Goal: Task Accomplishment & Management: Complete application form

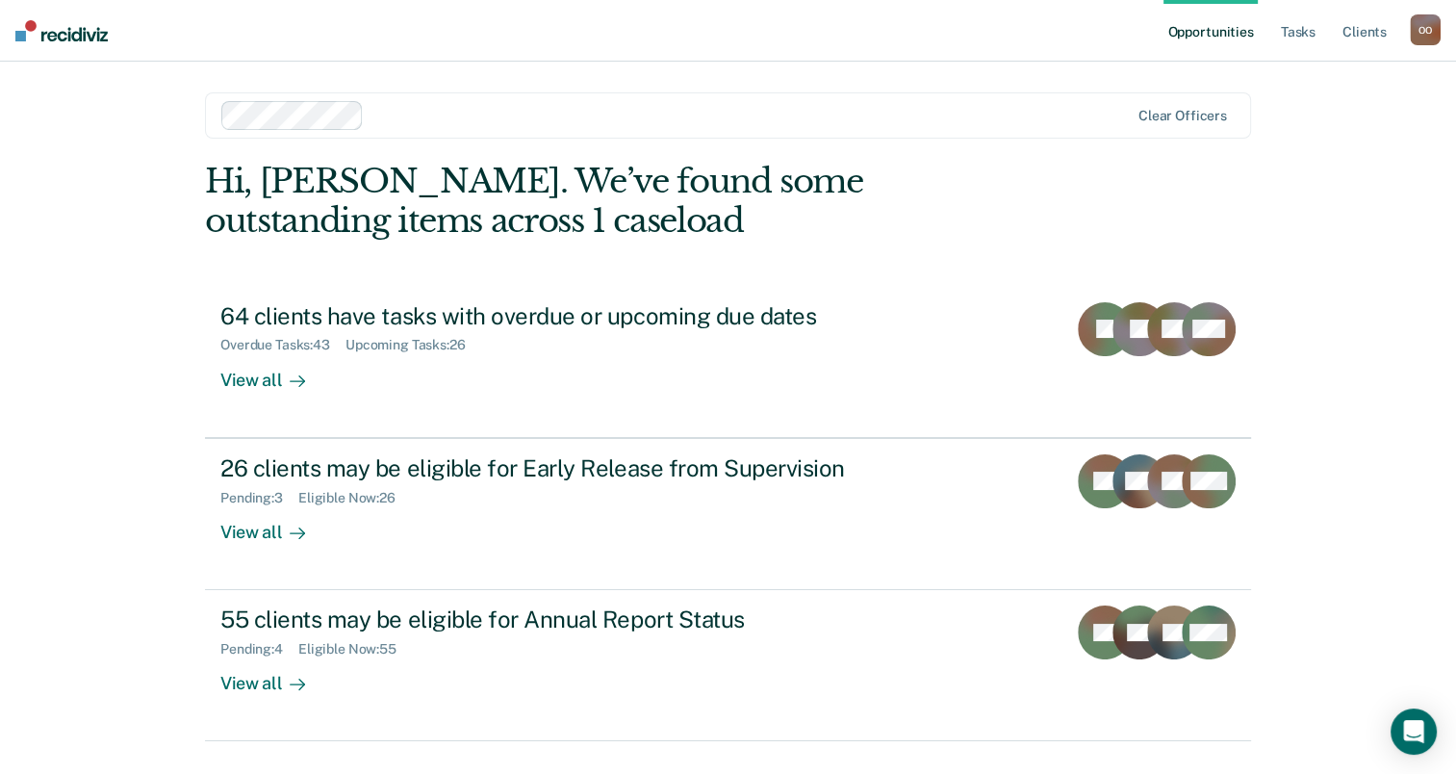
click at [1405, 101] on div "Opportunities Tasks Client s [PERSON_NAME] O O Profile How it works Log Out Cle…" at bounding box center [728, 409] width 1456 height 818
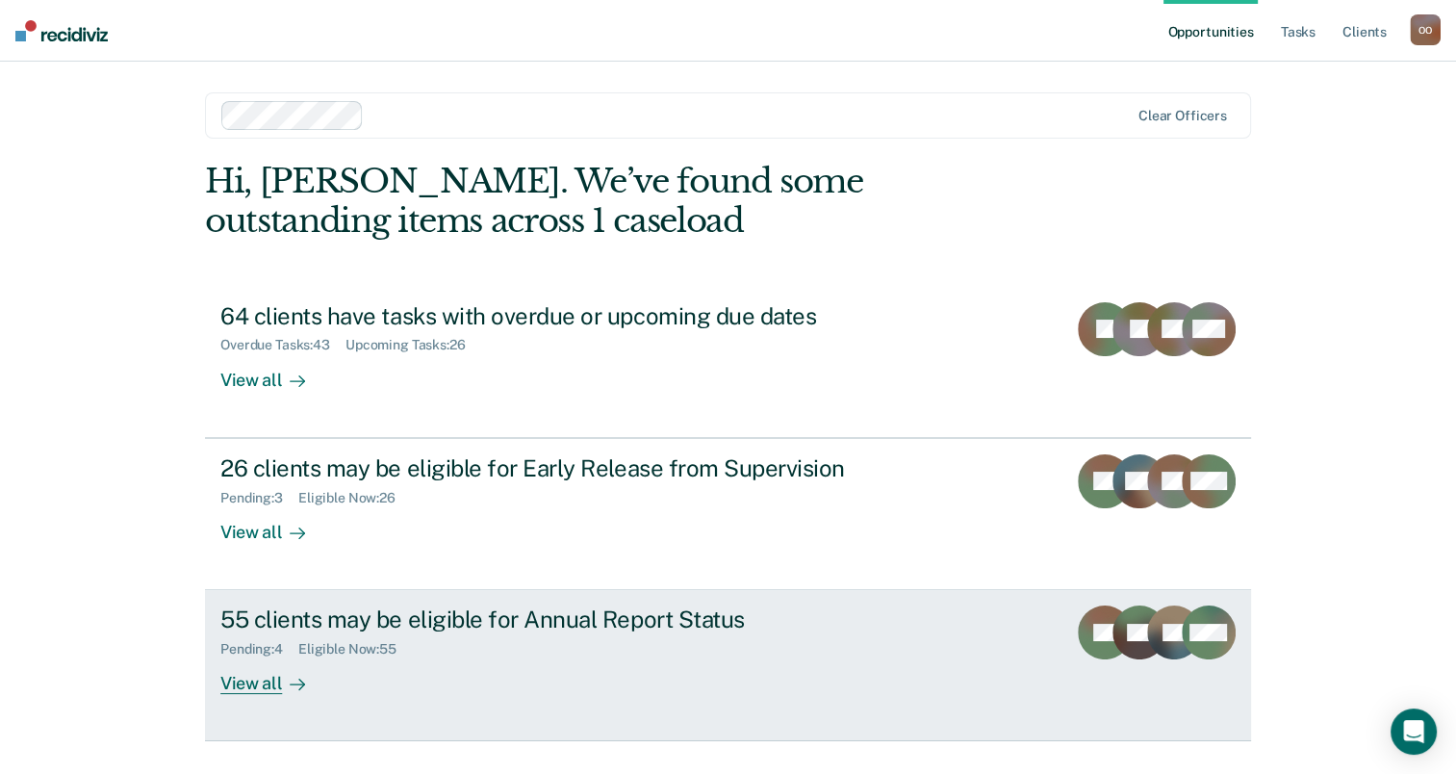
click at [271, 685] on div "View all" at bounding box center [274, 676] width 108 height 38
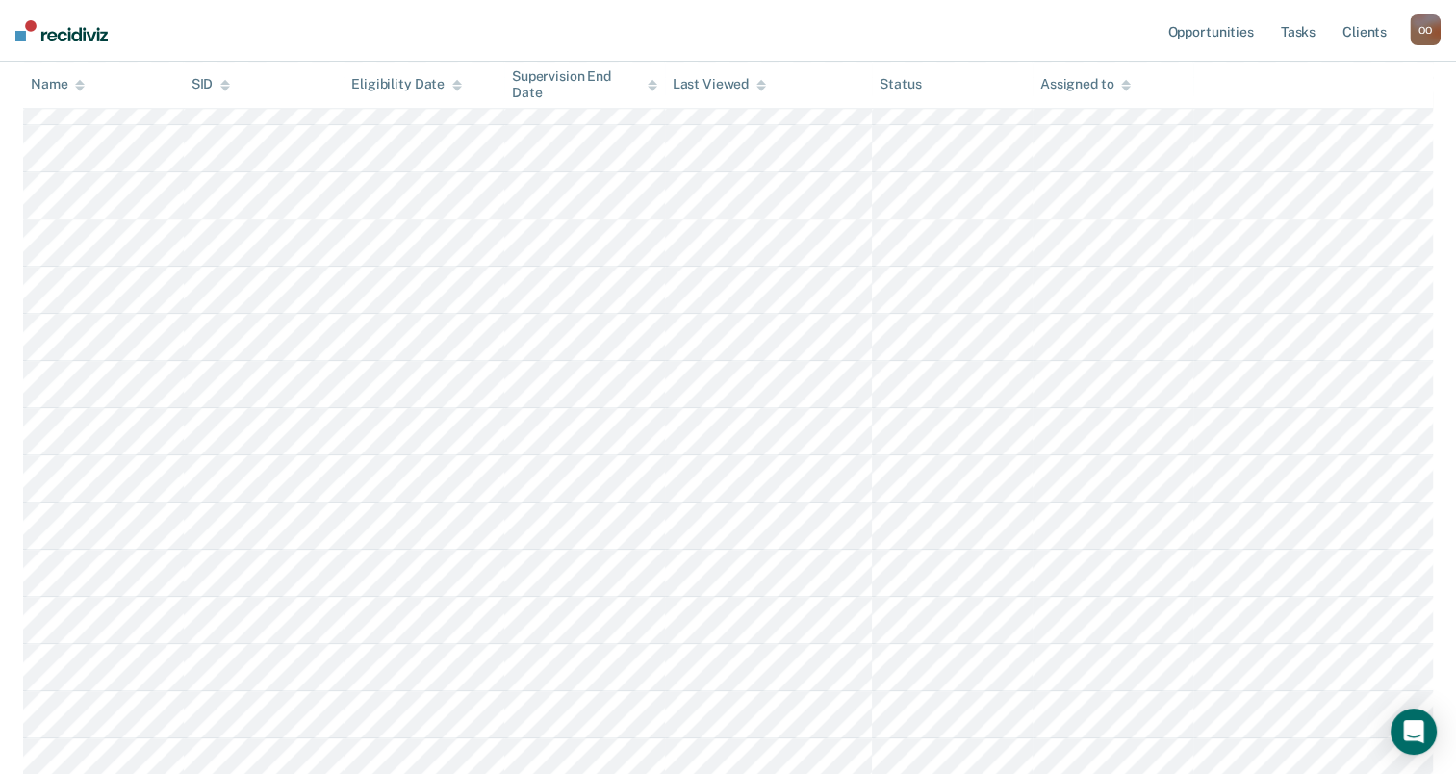
scroll to position [1726, 0]
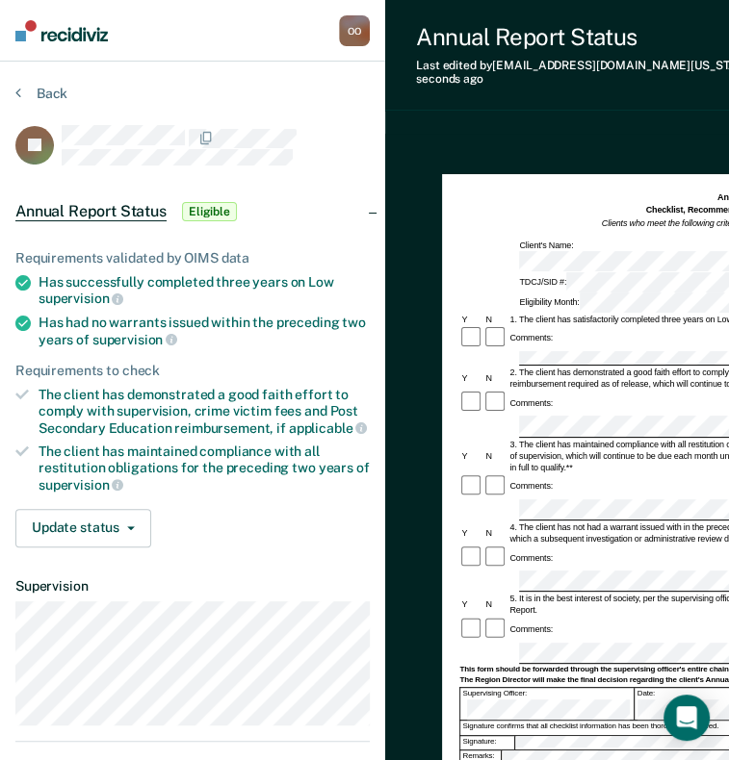
click at [549, 391] on div "Comments:" at bounding box center [727, 403] width 537 height 24
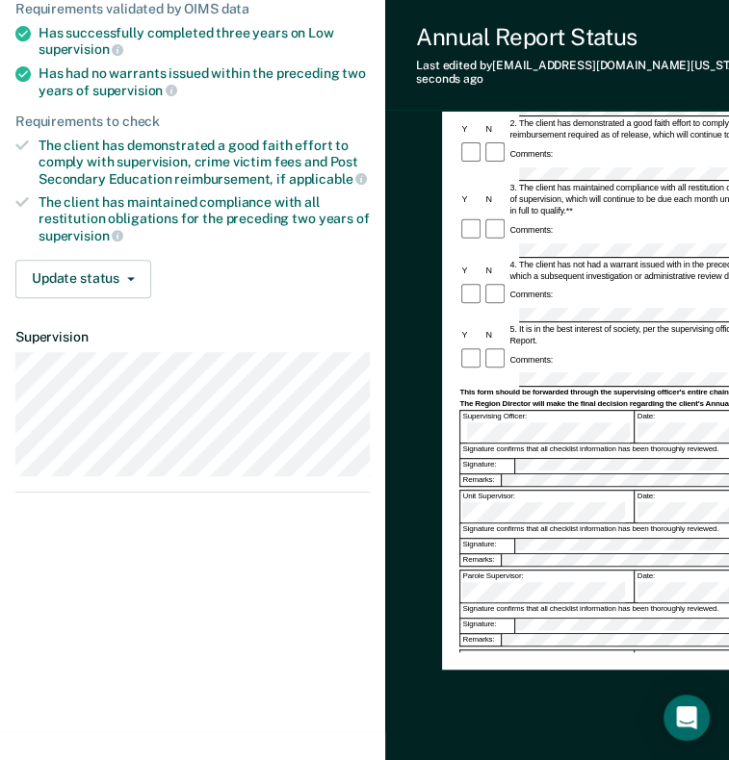
scroll to position [250, 0]
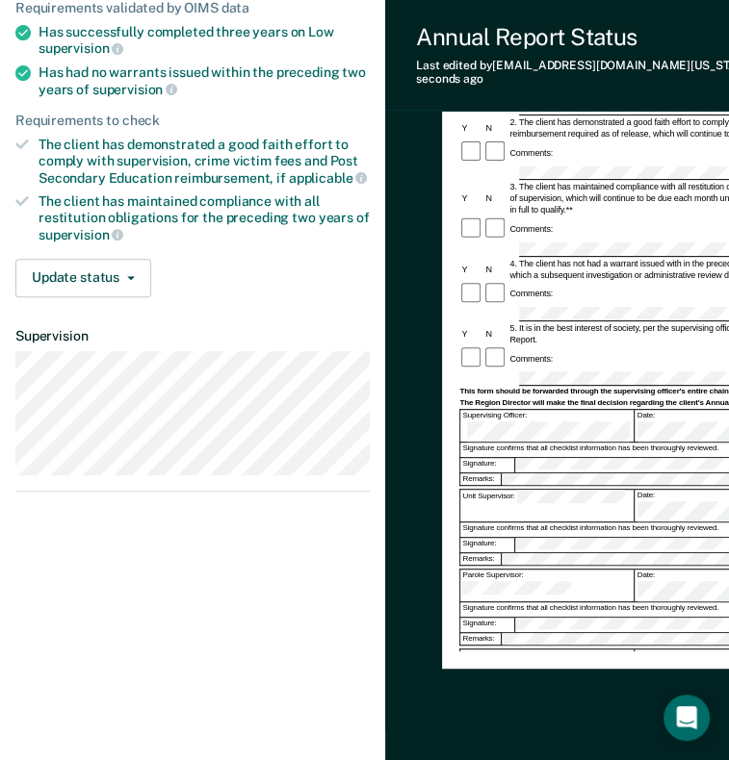
click at [548, 650] on div "Assistant Region Director:" at bounding box center [546, 666] width 173 height 32
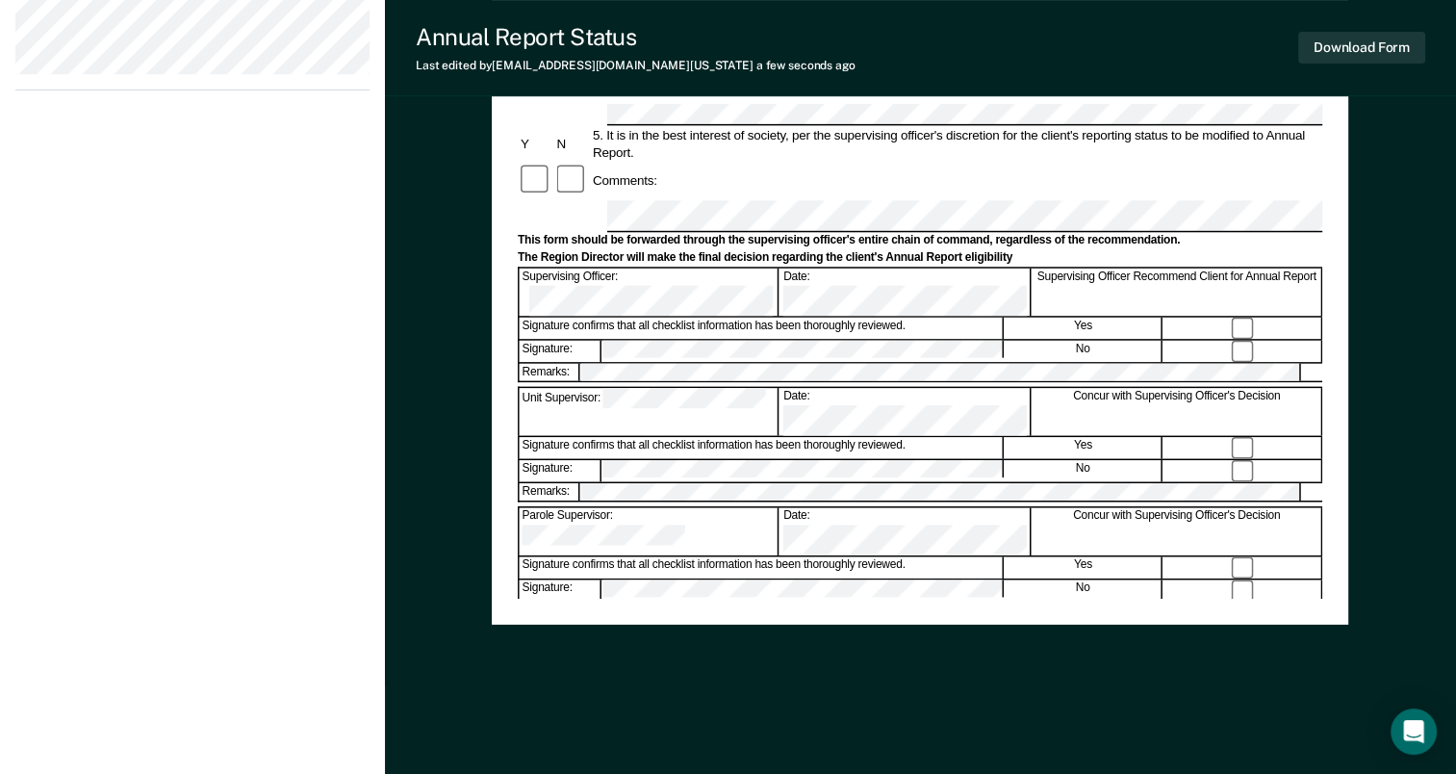
scroll to position [0, 0]
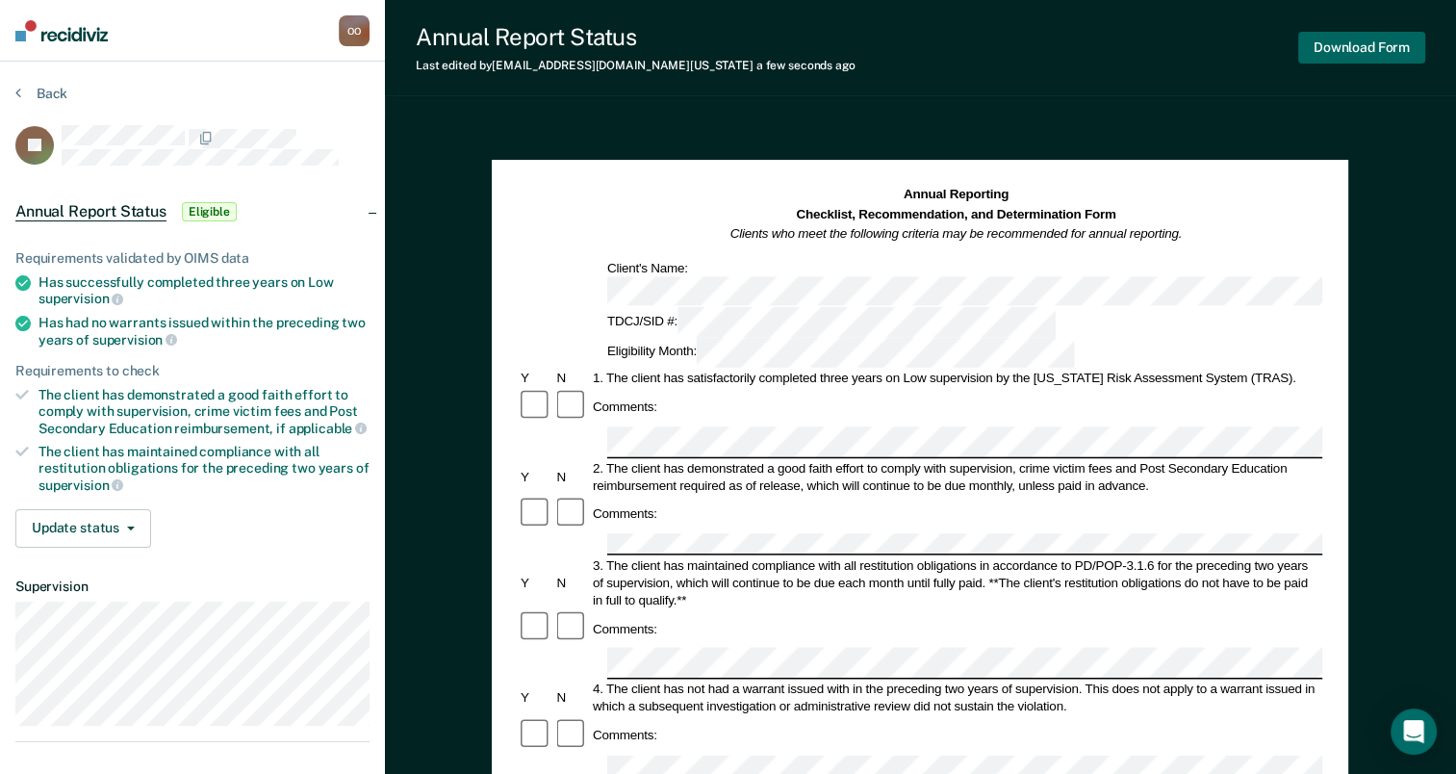
click at [1361, 40] on button "Download Form" at bounding box center [1362, 48] width 127 height 32
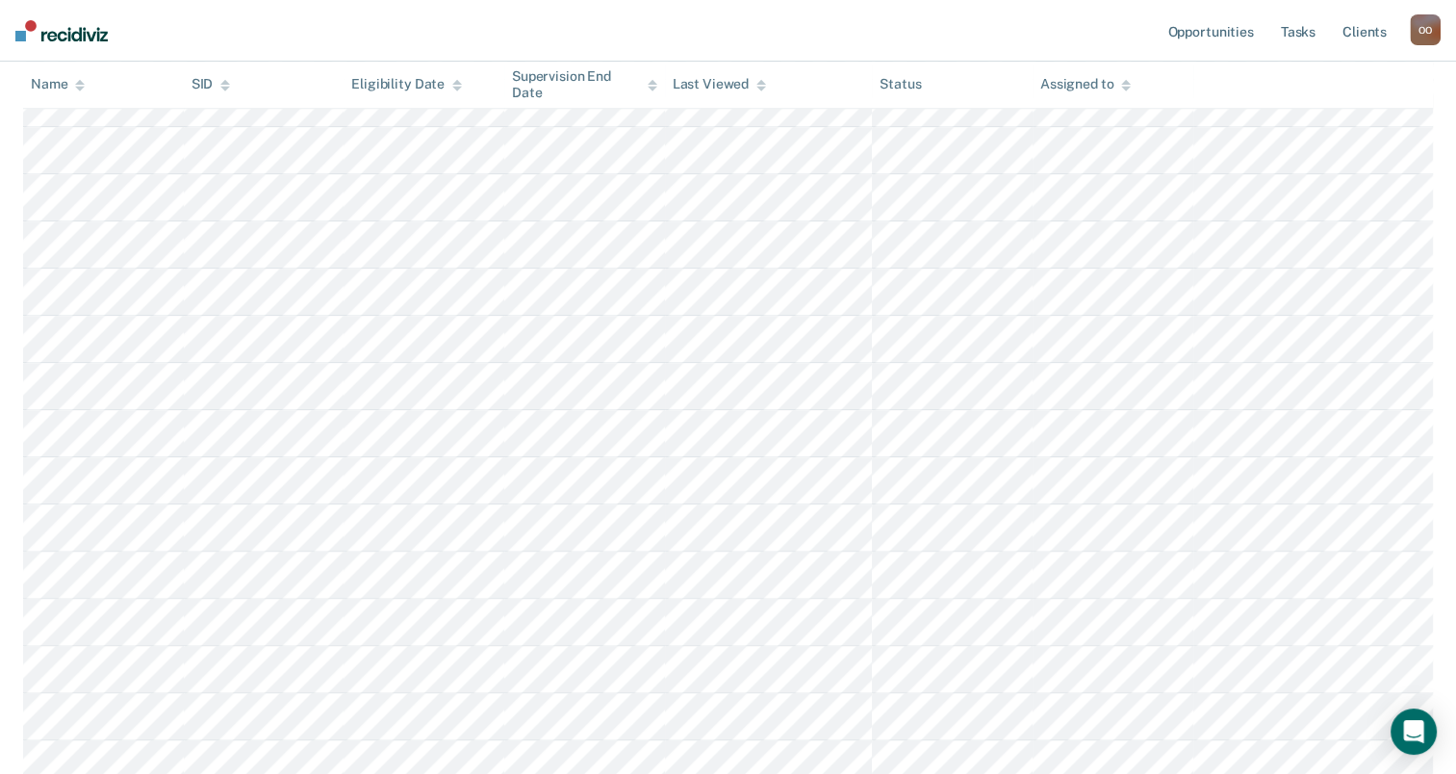
scroll to position [2395, 0]
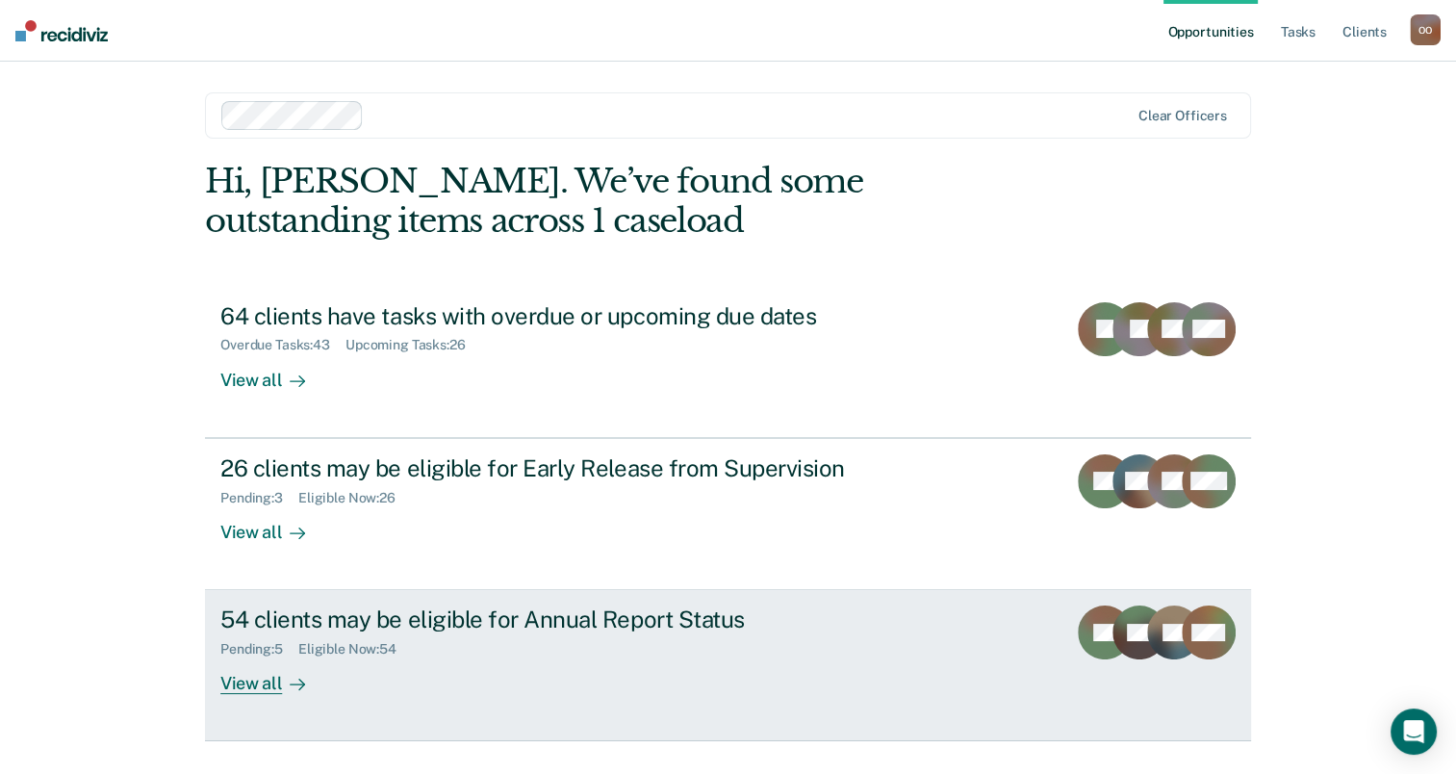
click at [282, 673] on div at bounding box center [293, 684] width 23 height 22
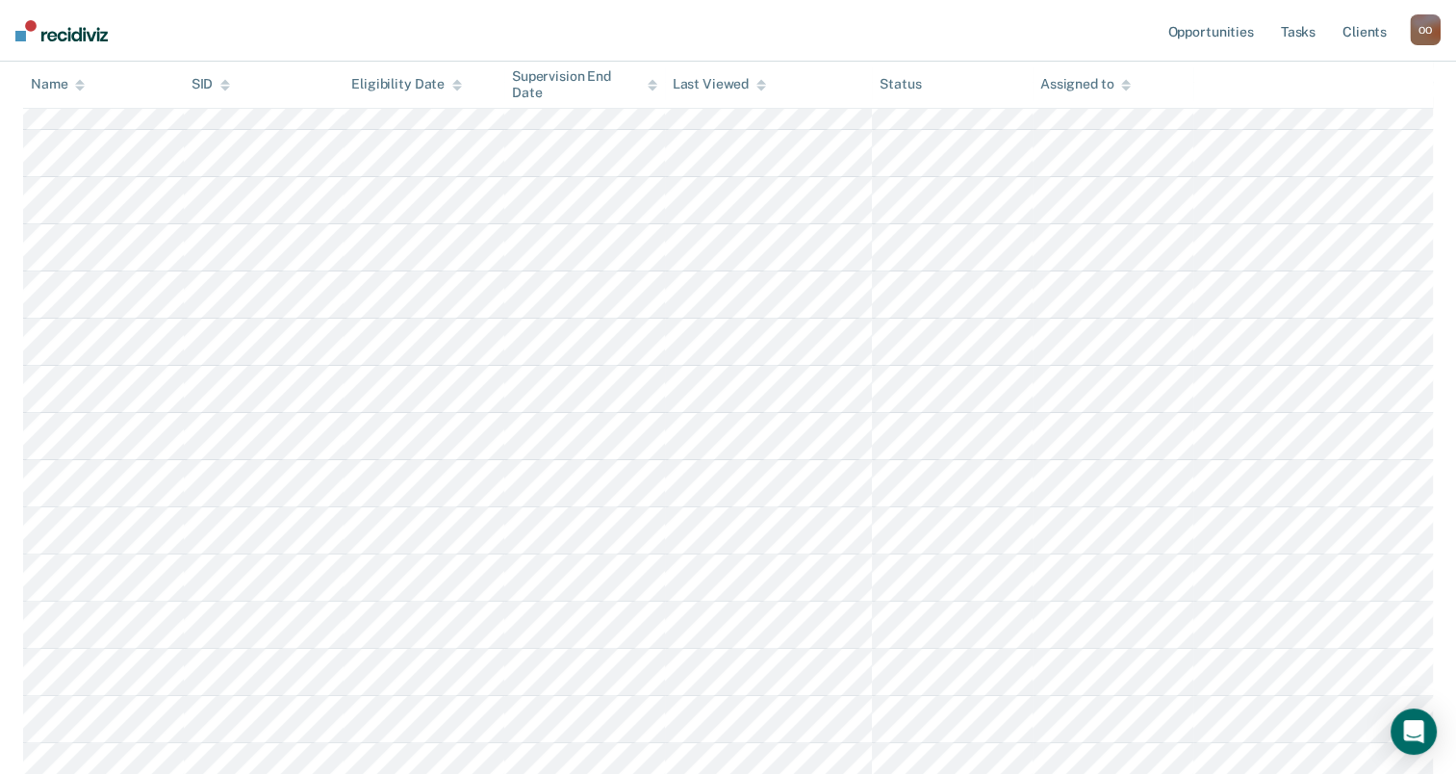
scroll to position [2395, 0]
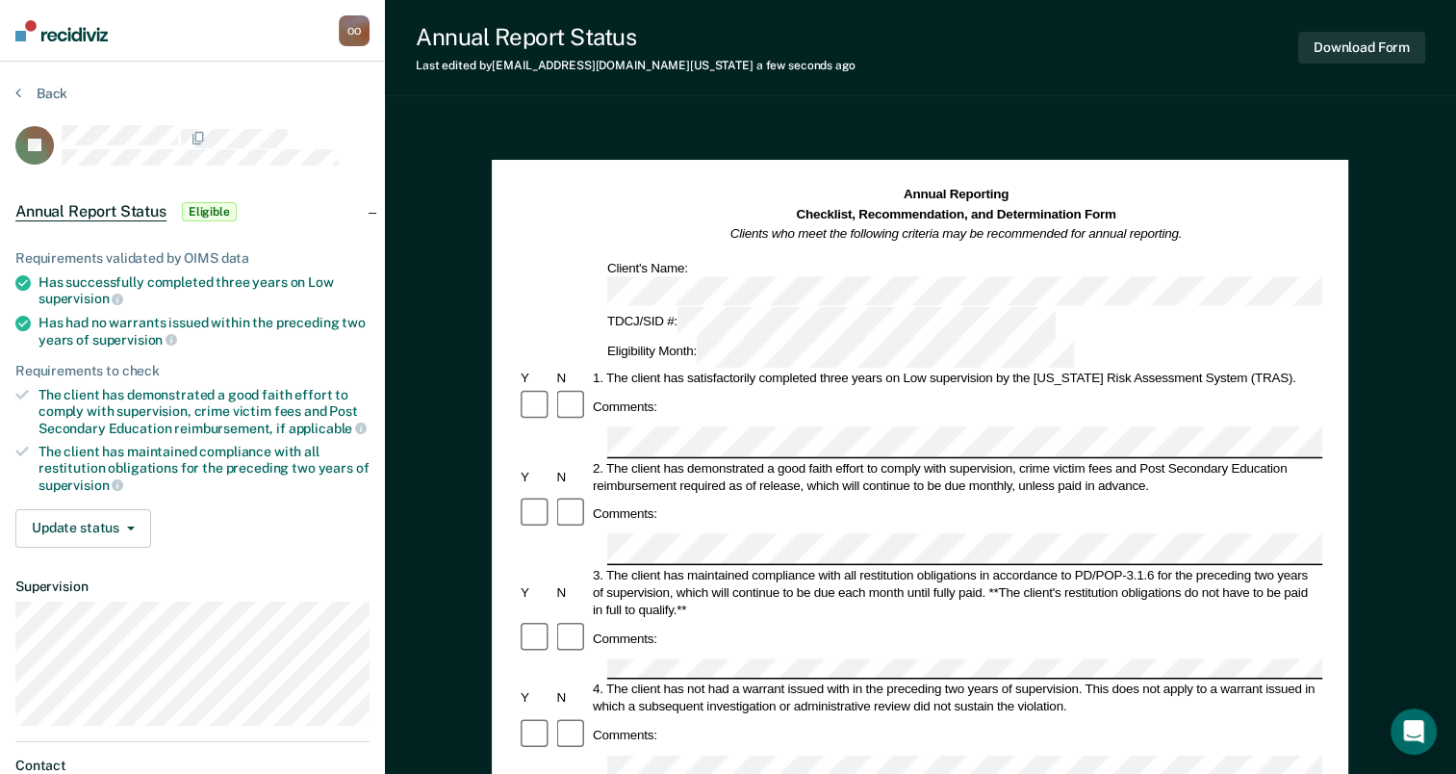
click at [1185, 146] on div "Annual Reporting Checklist, Recommendation, and Determination Form Clients who …" at bounding box center [920, 772] width 1071 height 1307
click at [1357, 50] on button "Download Form" at bounding box center [1362, 48] width 127 height 32
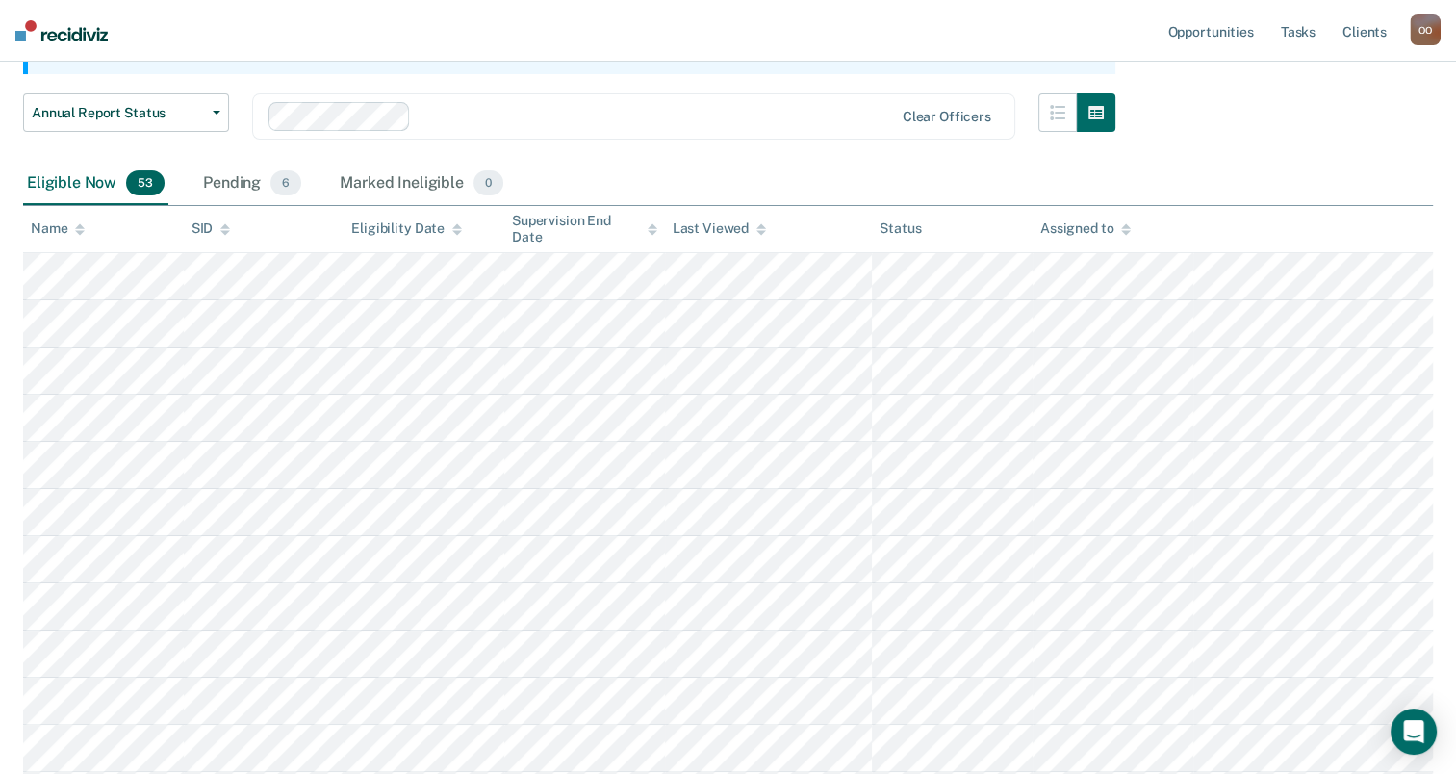
scroll to position [1724, 0]
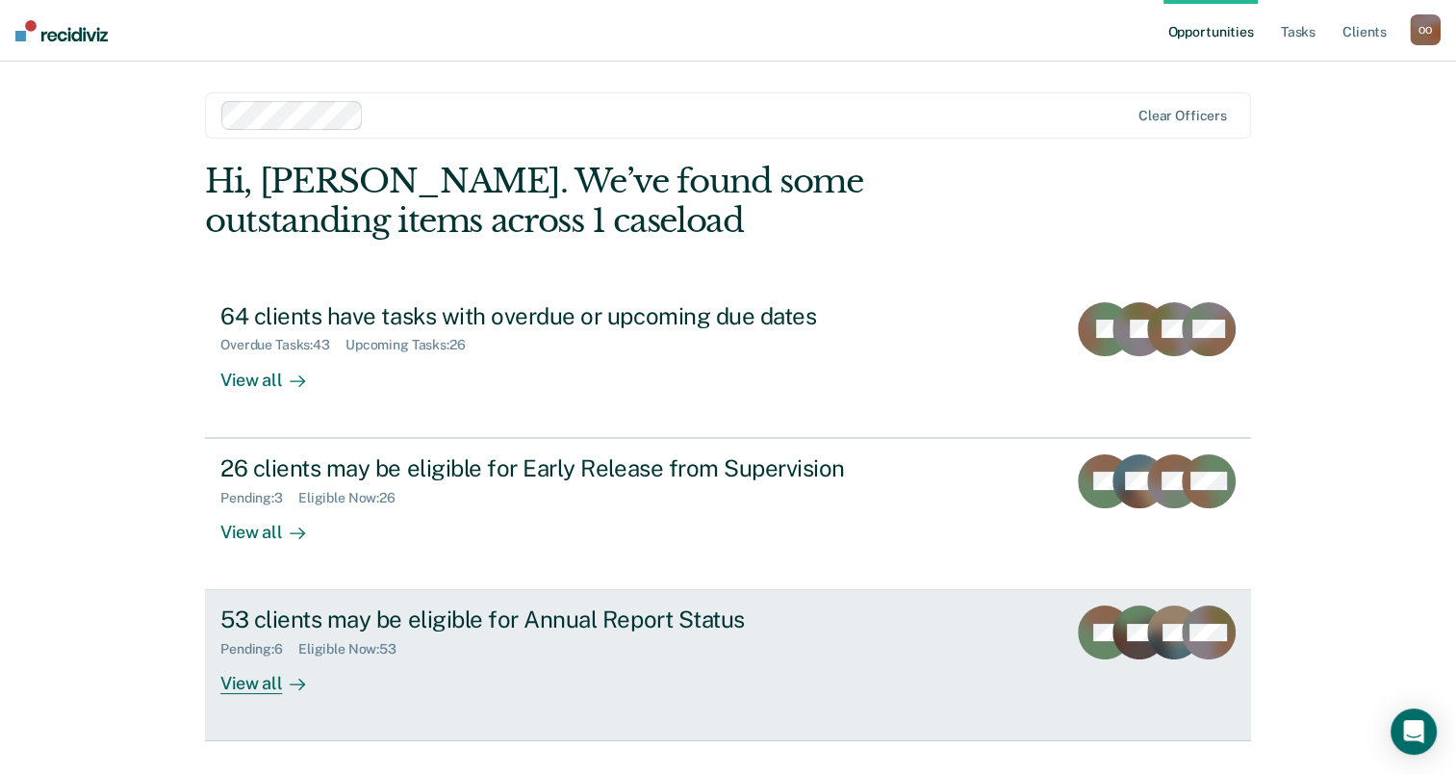
click at [242, 683] on div "View all" at bounding box center [274, 676] width 108 height 38
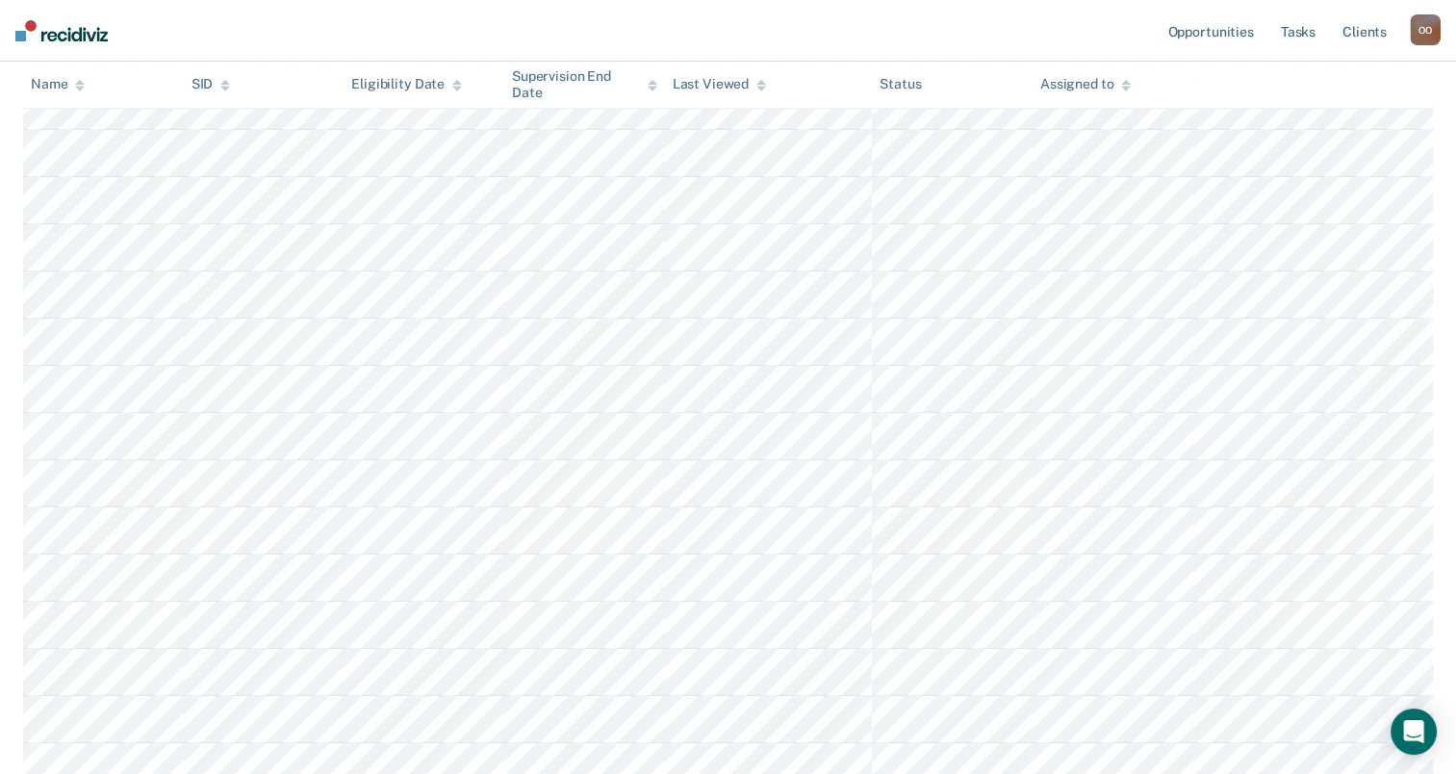
scroll to position [1717, 0]
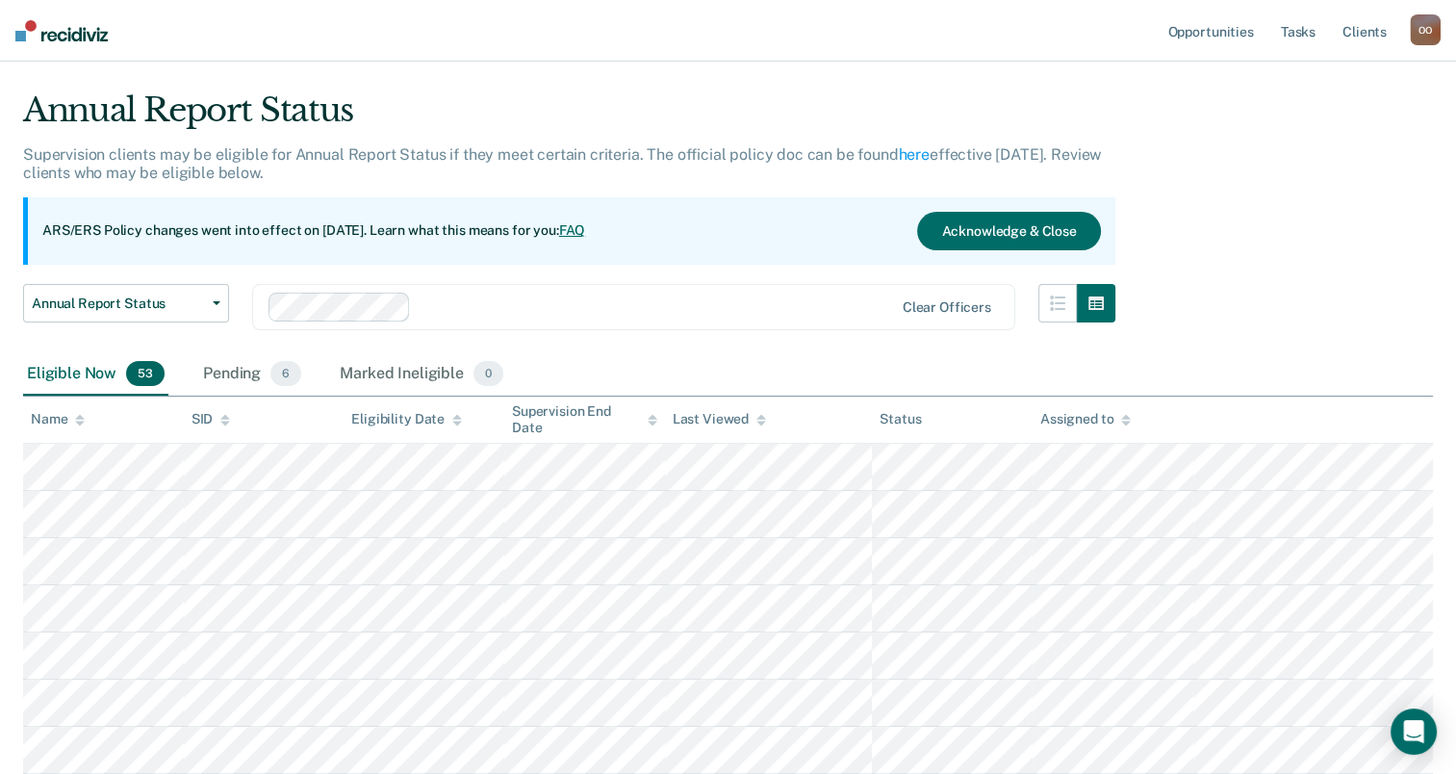
scroll to position [0, 0]
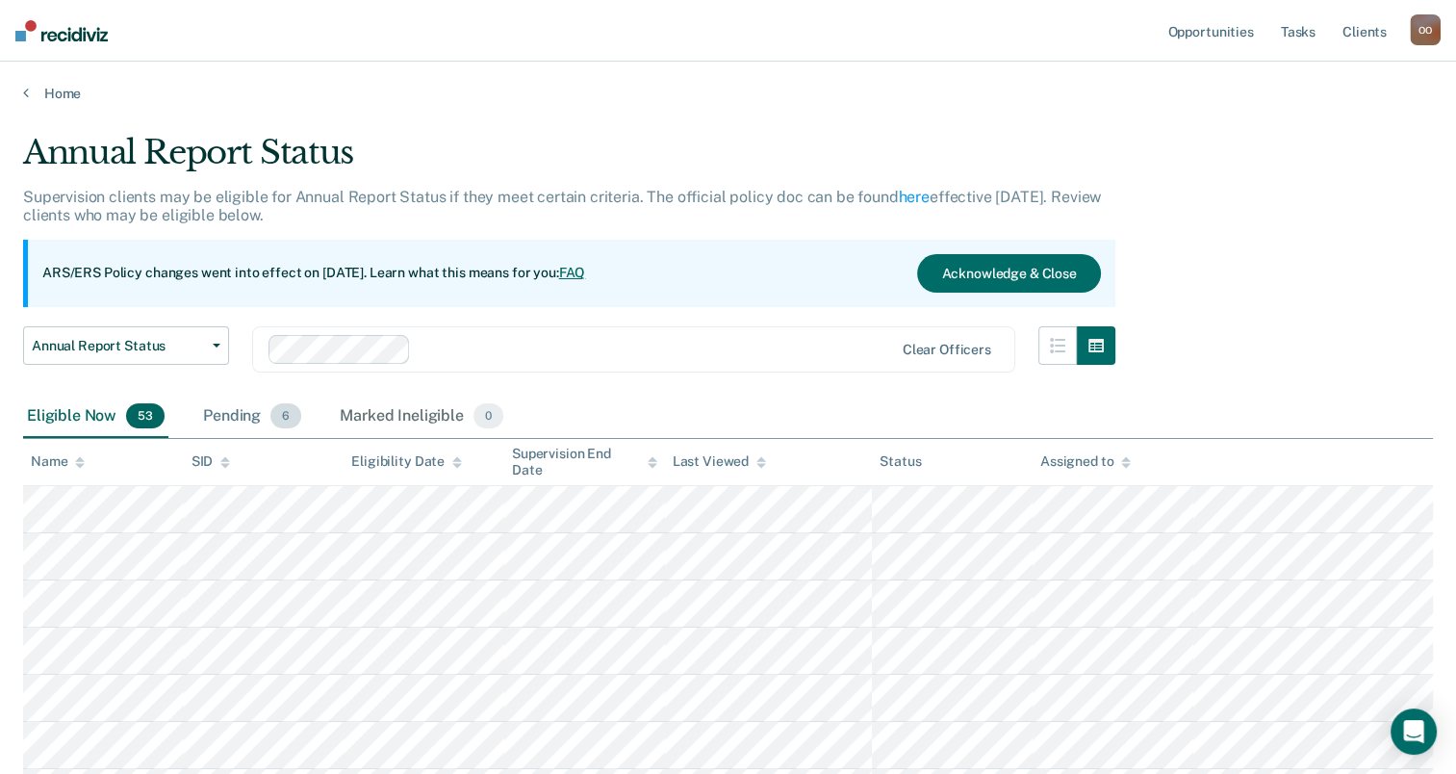
click at [234, 424] on div "Pending 6" at bounding box center [252, 417] width 106 height 42
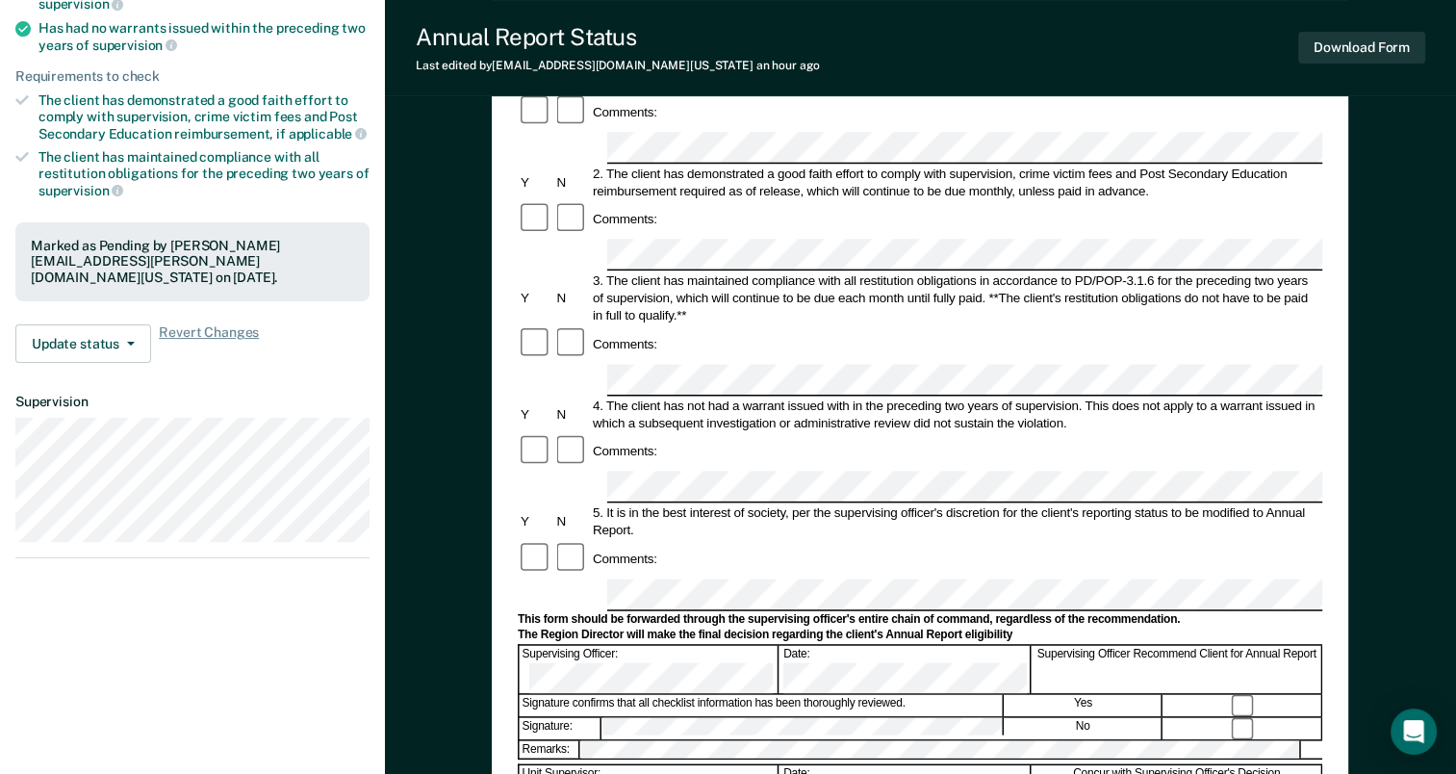
scroll to position [293, 0]
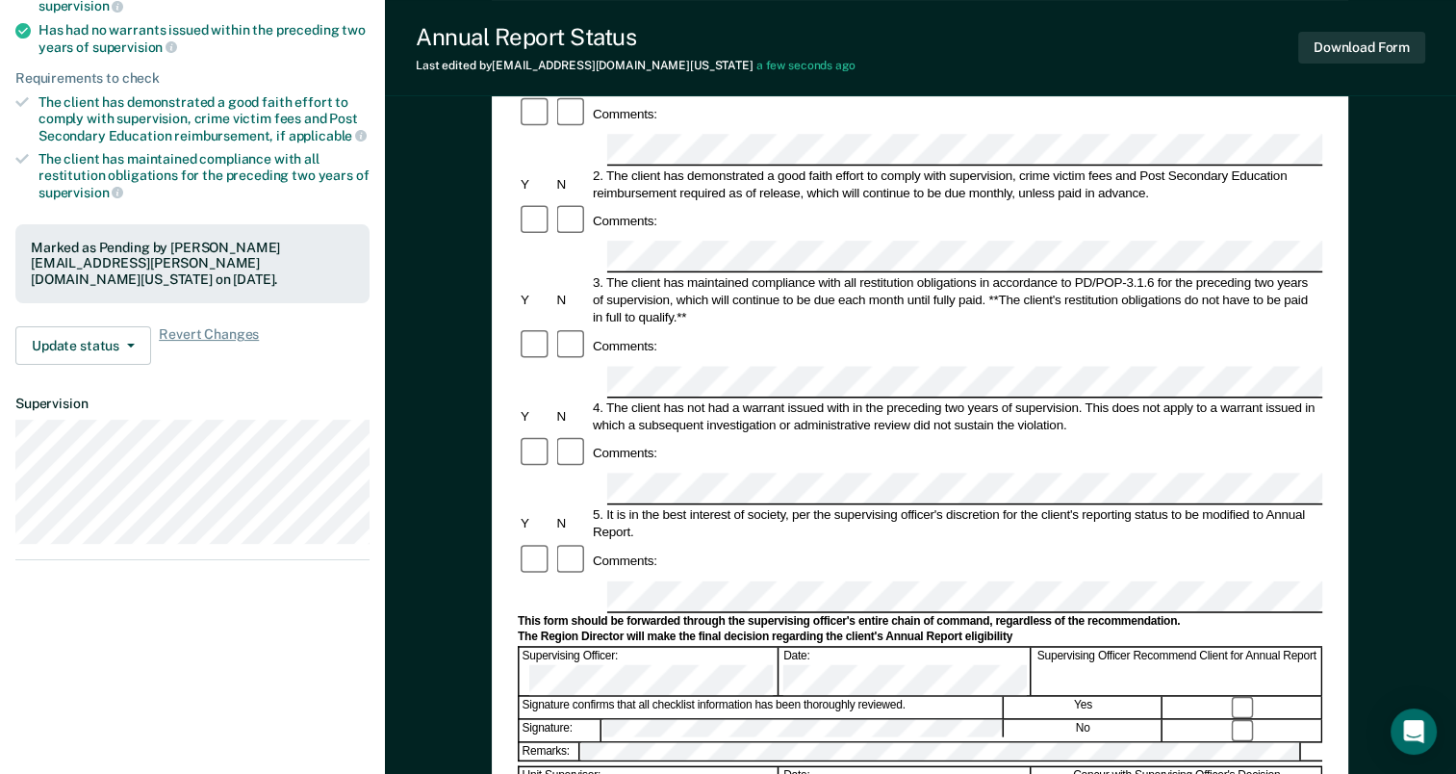
click at [1282, 203] on div "Comments:" at bounding box center [920, 221] width 805 height 37
click at [1352, 50] on button "Download Form" at bounding box center [1362, 48] width 127 height 32
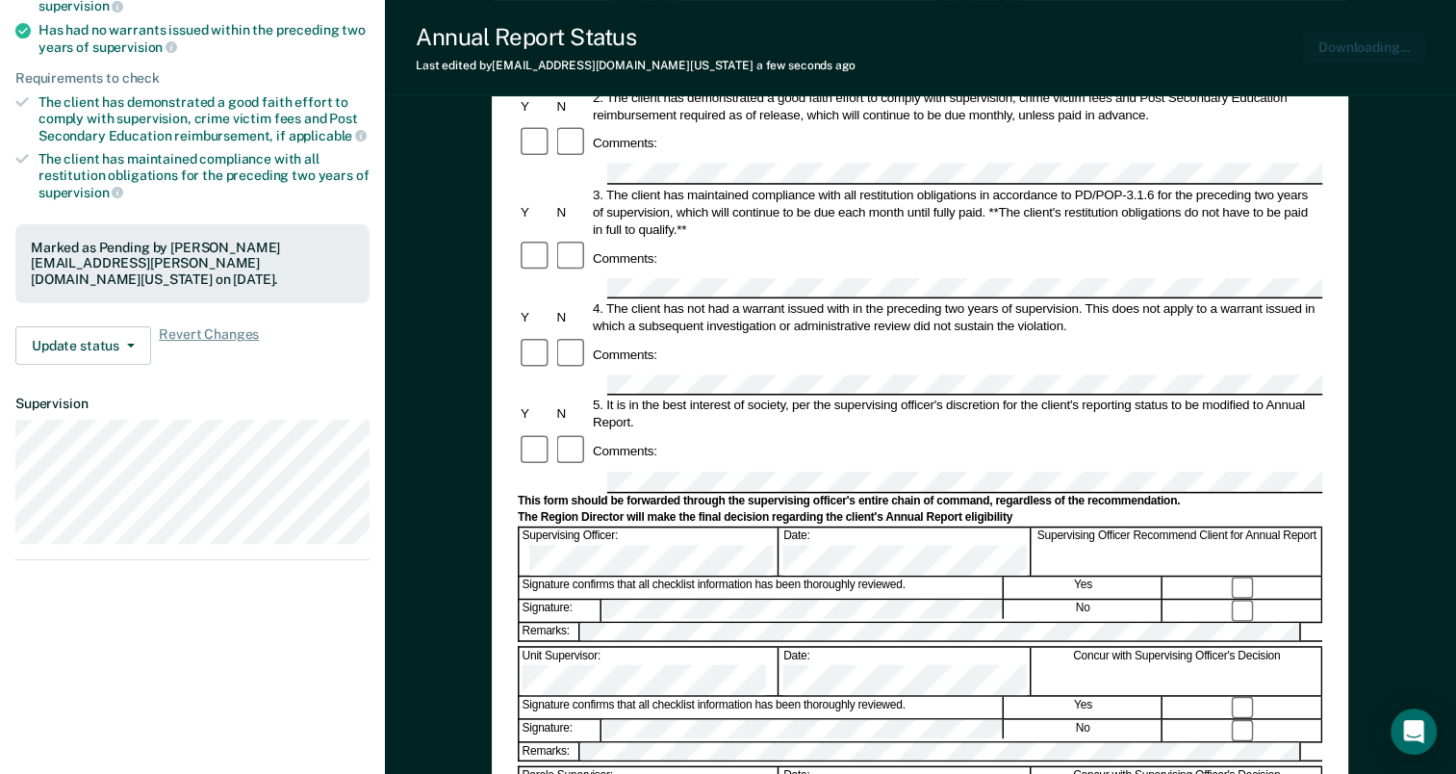
scroll to position [0, 0]
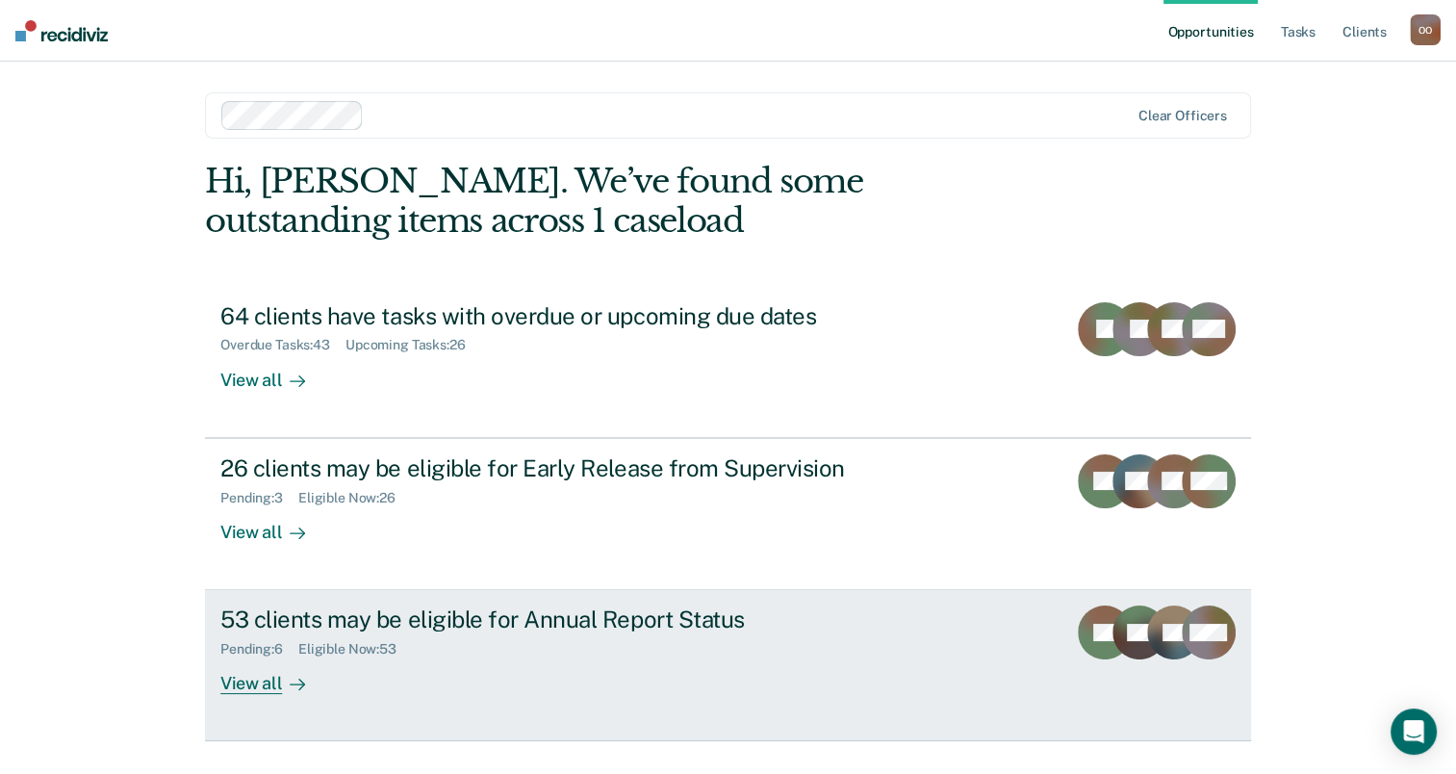
click at [244, 682] on div "View all" at bounding box center [274, 676] width 108 height 38
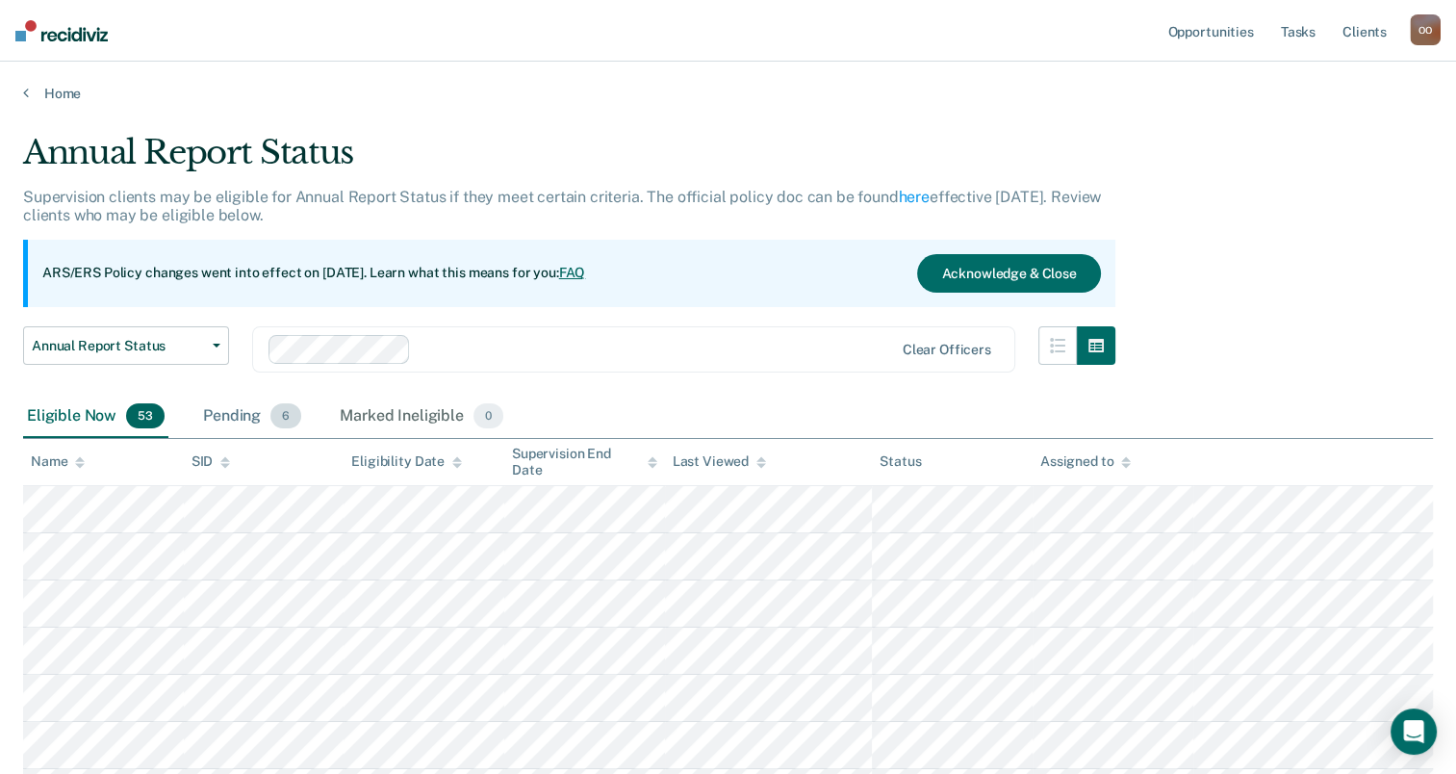
click at [225, 418] on div "Pending 6" at bounding box center [252, 417] width 106 height 42
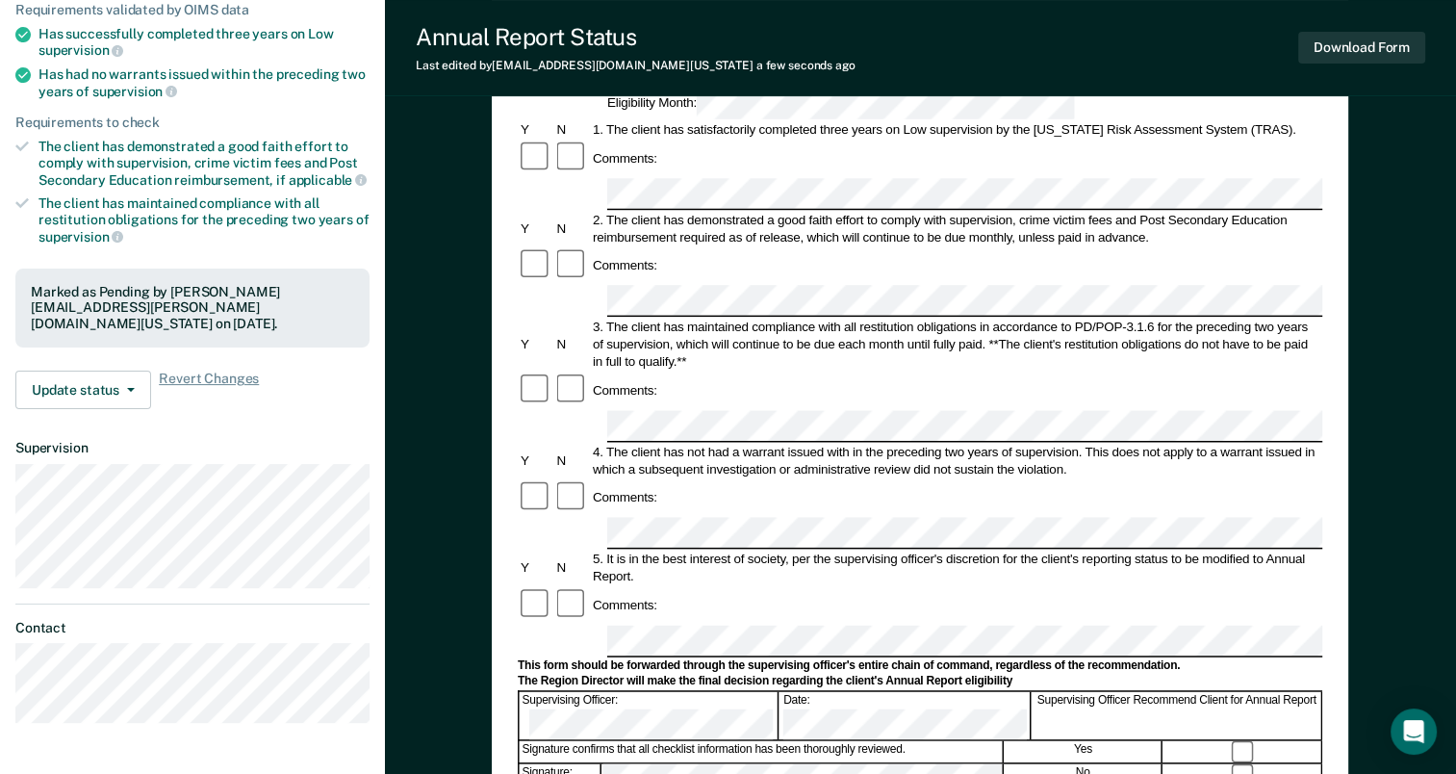
scroll to position [253, 0]
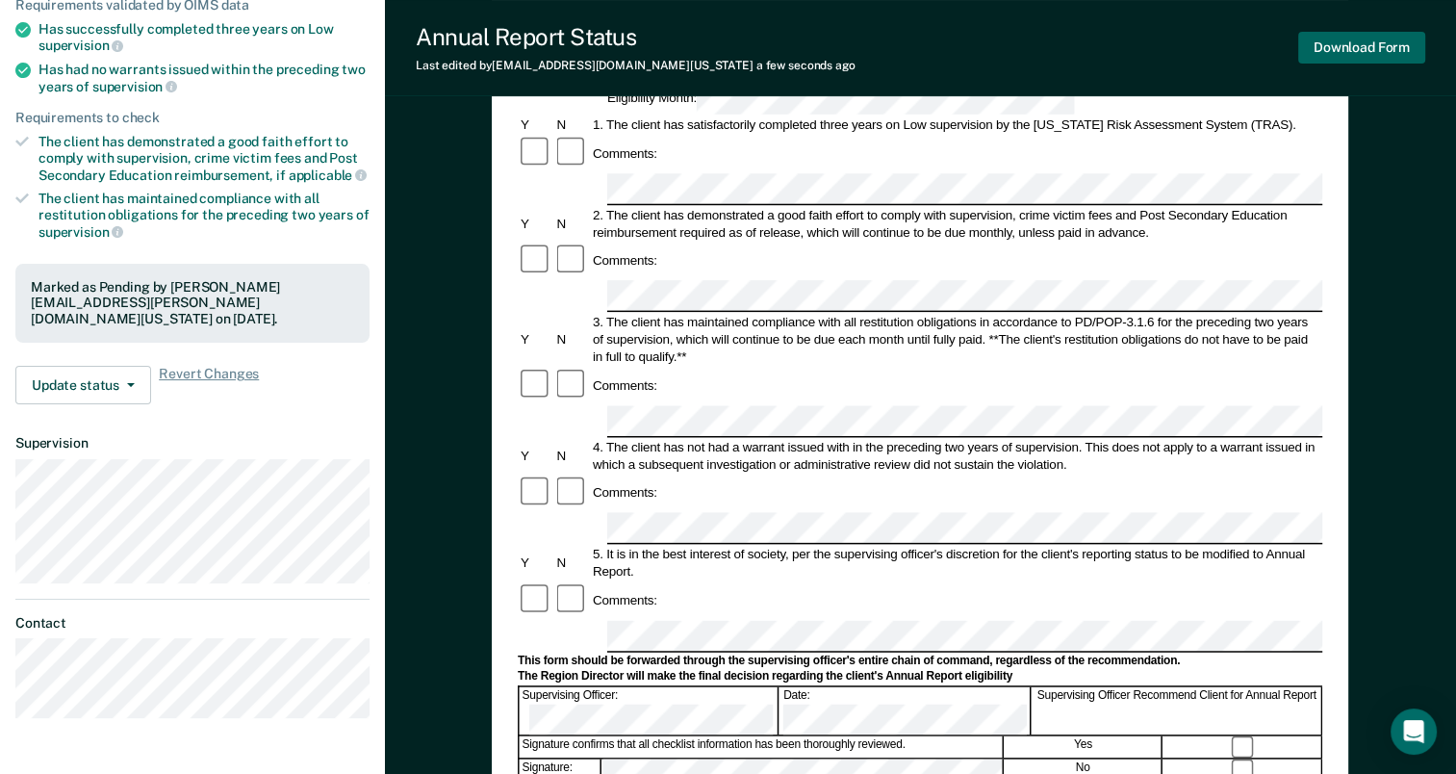
click at [1377, 54] on button "Download Form" at bounding box center [1362, 48] width 127 height 32
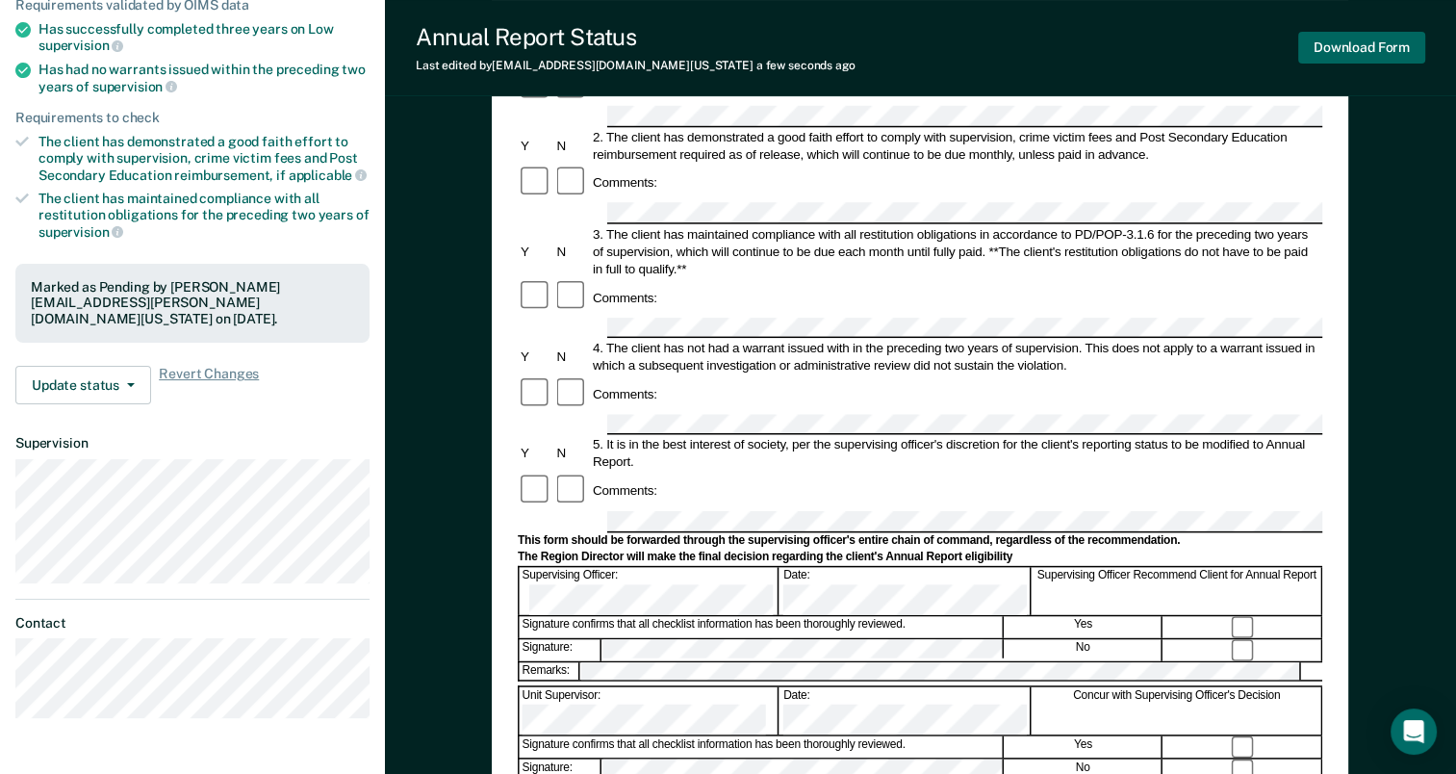
click at [1354, 52] on button "Download Form" at bounding box center [1362, 48] width 127 height 32
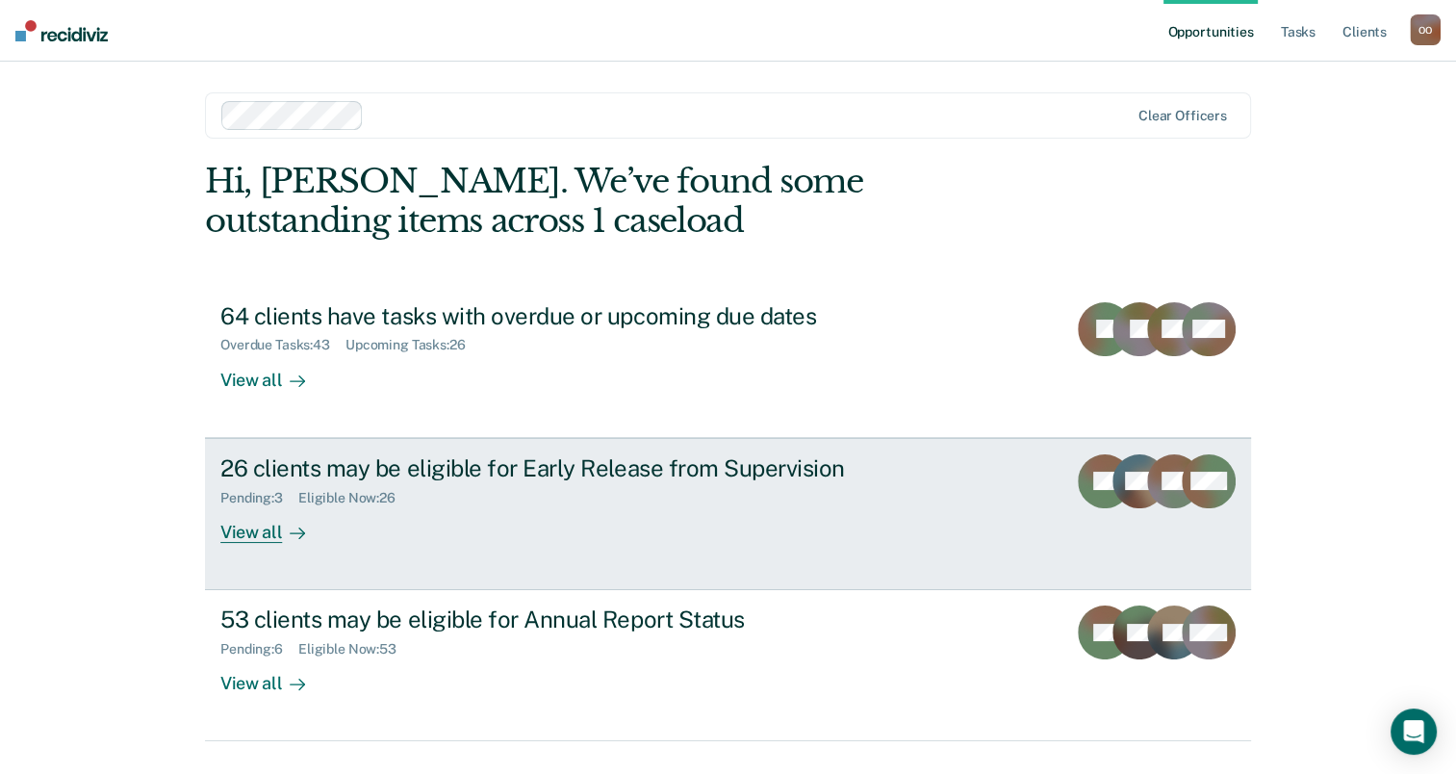
click at [246, 528] on div "View all" at bounding box center [274, 524] width 108 height 38
